Goal: Task Accomplishment & Management: Manage account settings

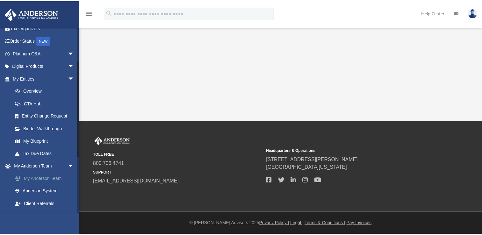
scroll to position [74, 0]
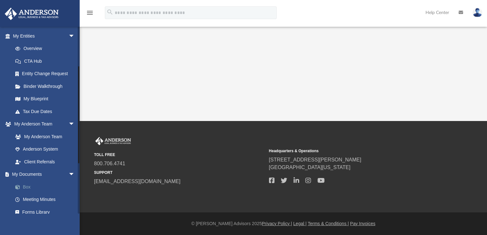
click at [33, 186] on link "Box" at bounding box center [46, 187] width 75 height 13
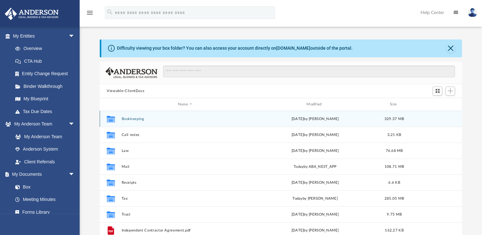
scroll to position [140, 357]
click at [137, 122] on div "Collaborated Folder Bookkeeping [DATE] by [PERSON_NAME] 329.37 MB" at bounding box center [281, 119] width 362 height 16
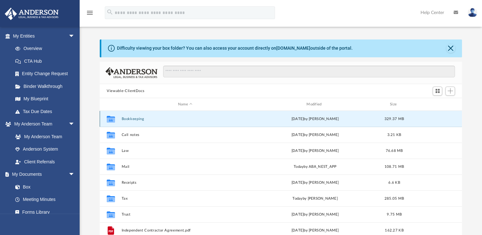
click at [137, 122] on div "Collaborated Folder Bookkeeping [DATE] by [PERSON_NAME] 329.37 MB" at bounding box center [281, 119] width 362 height 16
drag, startPoint x: 137, startPoint y: 122, endPoint x: 108, endPoint y: 120, distance: 29.4
click at [108, 120] on icon "grid" at bounding box center [111, 120] width 8 height 5
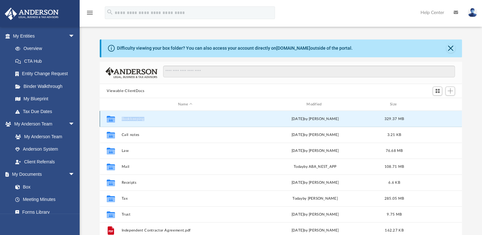
drag, startPoint x: 108, startPoint y: 120, endPoint x: 132, endPoint y: 118, distance: 24.2
click at [132, 118] on button "Bookkeeping" at bounding box center [185, 119] width 127 height 4
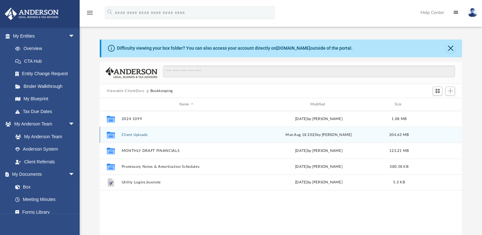
drag, startPoint x: 132, startPoint y: 118, endPoint x: 132, endPoint y: 135, distance: 16.9
click at [132, 135] on button "Client Uploads" at bounding box center [187, 135] width 130 height 4
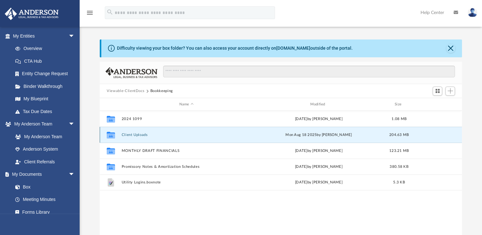
click at [132, 135] on button "Client Uploads" at bounding box center [187, 135] width 130 height 4
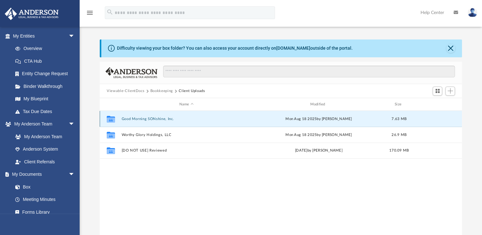
click at [132, 120] on button "Good Morning SONshine, Inc." at bounding box center [187, 119] width 130 height 4
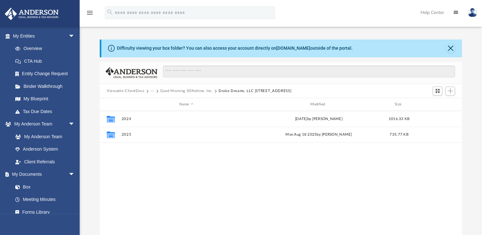
click at [191, 92] on button "Good Morning SONshine, Inc." at bounding box center [186, 91] width 53 height 6
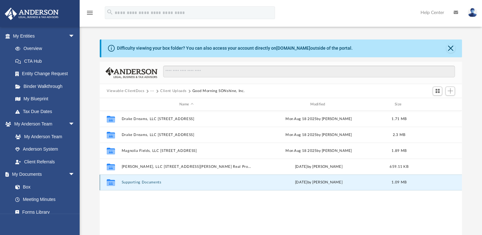
click at [138, 184] on button "Supporting Documents" at bounding box center [187, 182] width 130 height 4
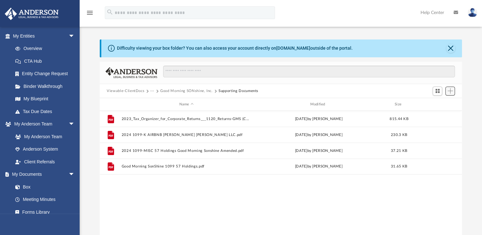
click at [450, 91] on span "Add" at bounding box center [449, 90] width 5 height 5
click at [439, 113] on li "New Folder" at bounding box center [441, 114] width 20 height 7
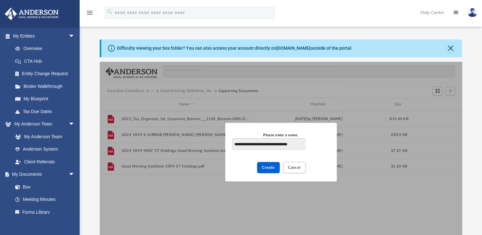
scroll to position [0, 3]
type input "**********"
click at [271, 168] on span "Create" at bounding box center [268, 168] width 13 height 4
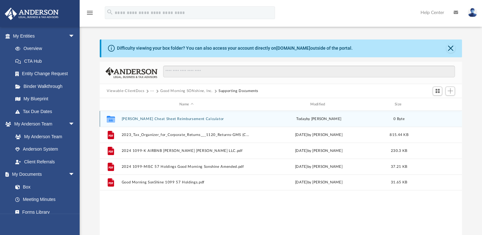
click at [196, 120] on button "[PERSON_NAME] Cheat Sheet Reimbursement Calculator" at bounding box center [187, 119] width 130 height 4
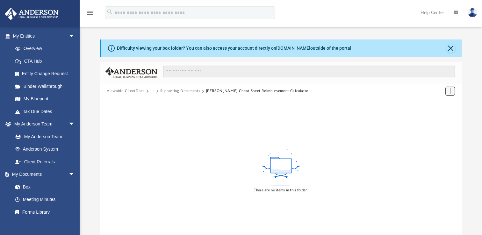
click at [448, 92] on span "Add" at bounding box center [449, 90] width 5 height 5
click at [438, 104] on li "Upload" at bounding box center [441, 103] width 20 height 7
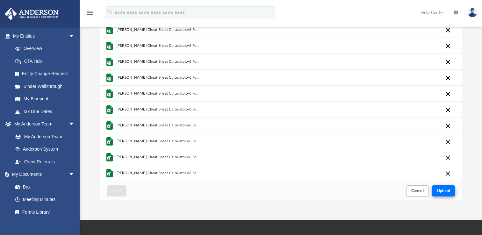
scroll to position [53, 0]
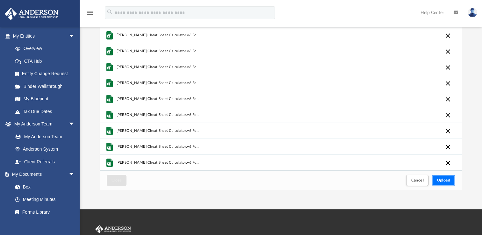
click at [441, 181] on span "Upload" at bounding box center [443, 180] width 13 height 4
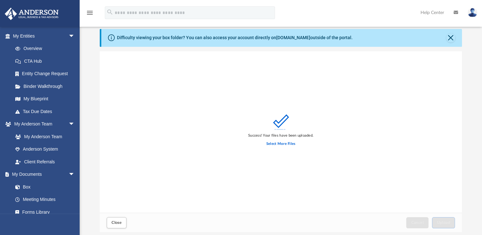
scroll to position [32, 0]
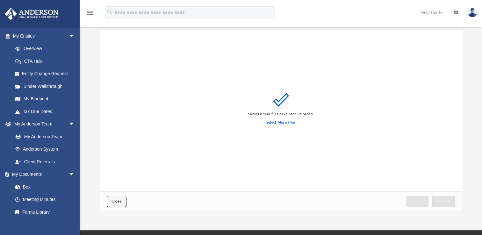
click at [122, 200] on button "Close" at bounding box center [117, 201] width 20 height 11
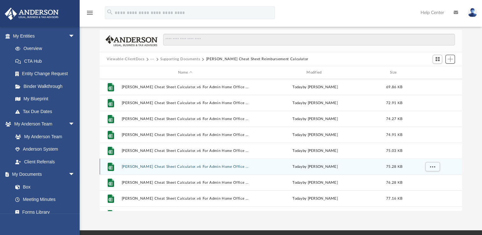
scroll to position [42, 0]
